Goal: Task Accomplishment & Management: Use online tool/utility

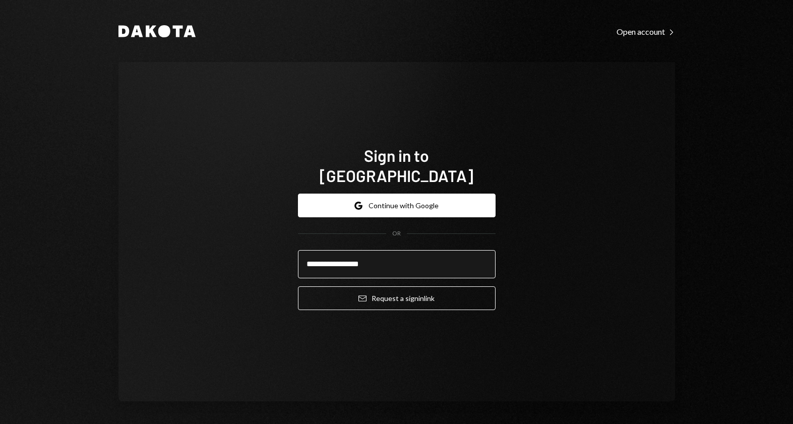
type input "**********"
click at [298, 286] on button "Email Request a sign in link" at bounding box center [397, 298] width 198 height 24
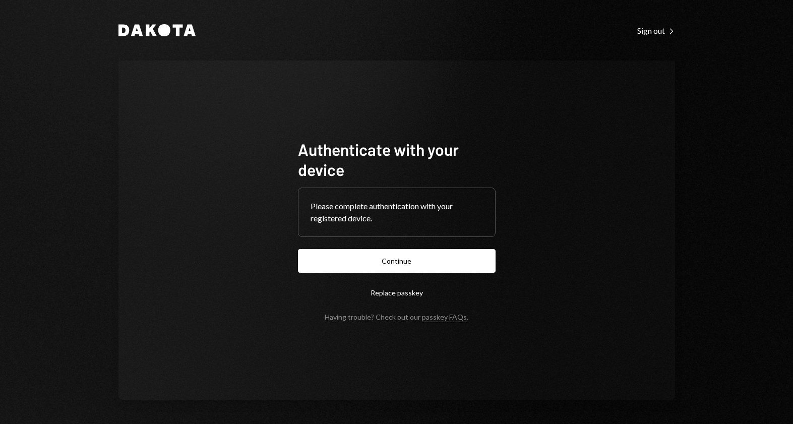
click at [298, 249] on button "Continue" at bounding box center [397, 261] width 198 height 24
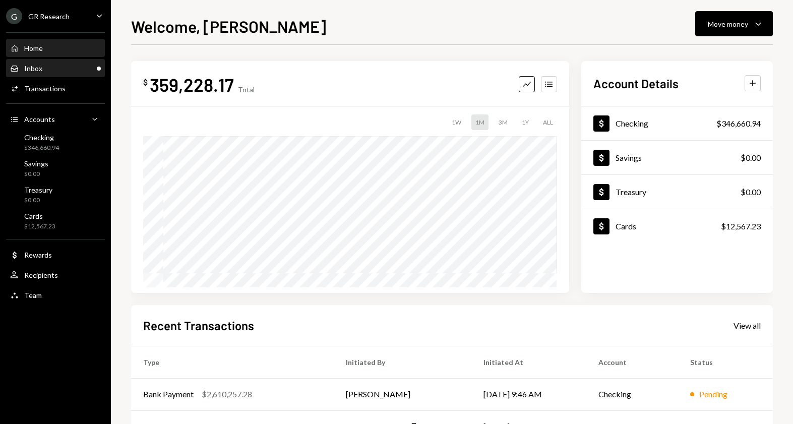
click at [45, 67] on div "Inbox Inbox" at bounding box center [55, 68] width 91 height 9
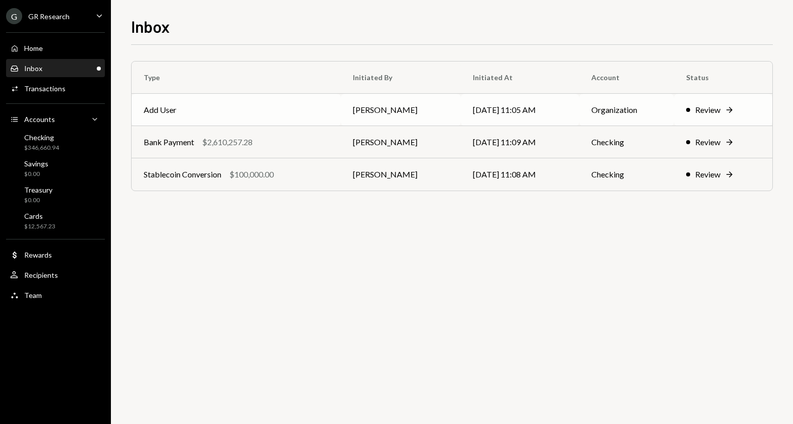
click at [720, 110] on div "Review" at bounding box center [707, 110] width 25 height 12
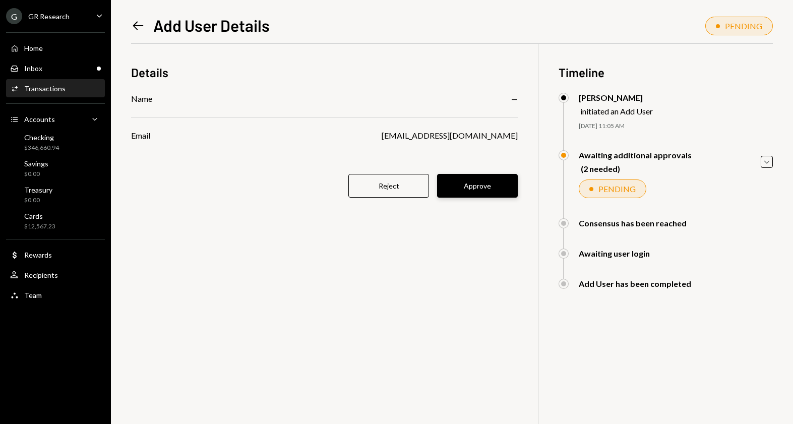
click at [491, 189] on button "Approve" at bounding box center [477, 186] width 81 height 24
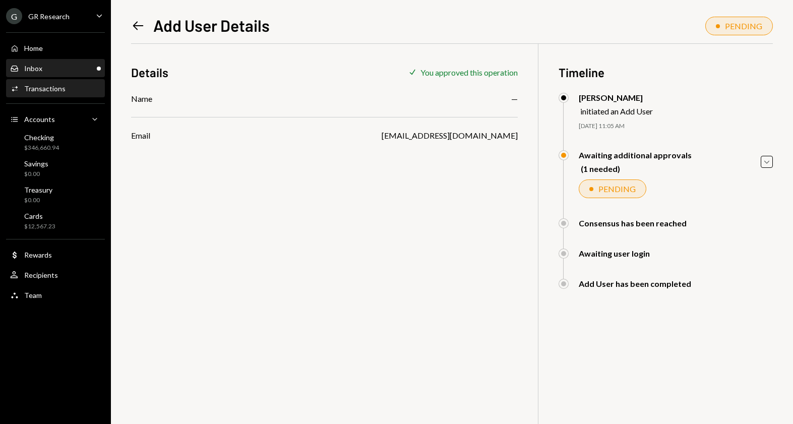
click at [36, 66] on div "Inbox" at bounding box center [33, 68] width 18 height 9
